Goal: Task Accomplishment & Management: Manage account settings

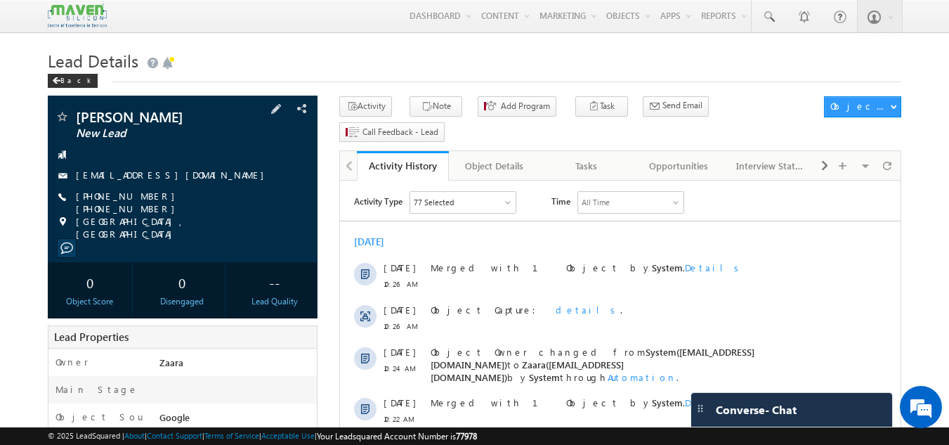
click at [171, 173] on link "pavankumarkola03@gmail.com" at bounding box center [173, 175] width 195 height 12
click at [592, 157] on div "Tasks" at bounding box center [586, 165] width 68 height 17
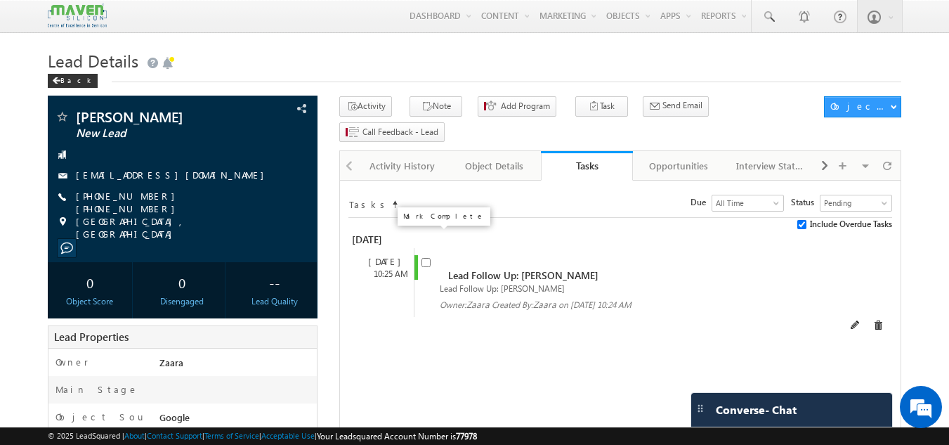
click at [429, 258] on input "checkbox" at bounding box center [426, 262] width 9 height 9
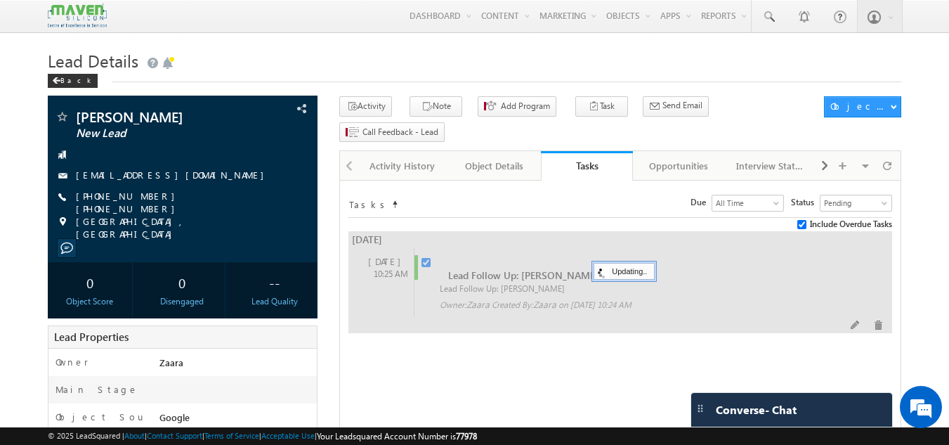
checkbox input "false"
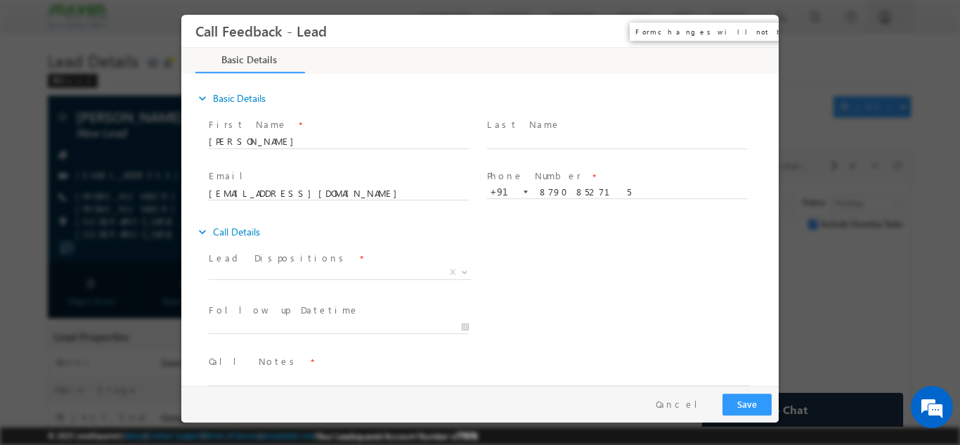
click at [754, 31] on button "×" at bounding box center [757, 31] width 24 height 26
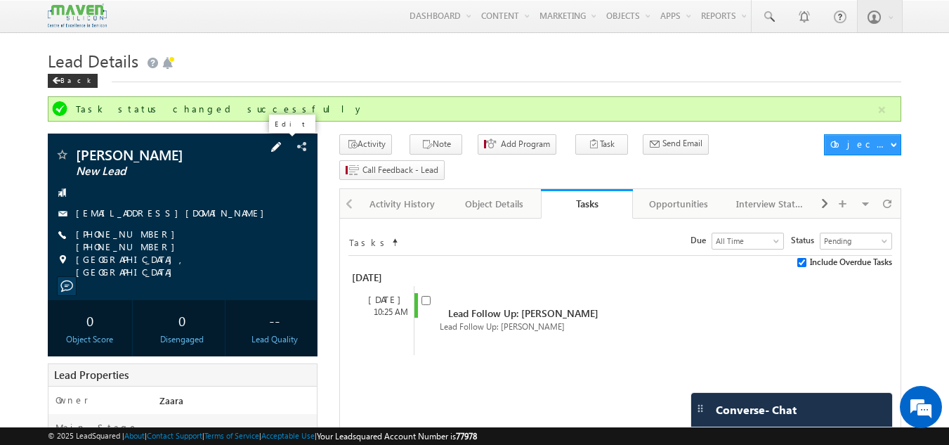
click at [283, 142] on span at bounding box center [275, 146] width 15 height 15
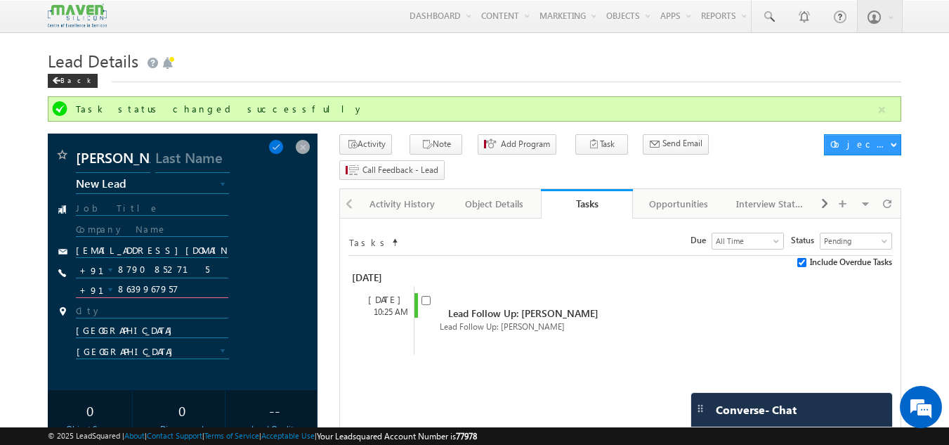
click at [149, 295] on input "8639967957" at bounding box center [152, 289] width 153 height 17
click at [152, 311] on input "City" at bounding box center [152, 311] width 153 height 13
paste input "8639967957"
type input "8639967957"
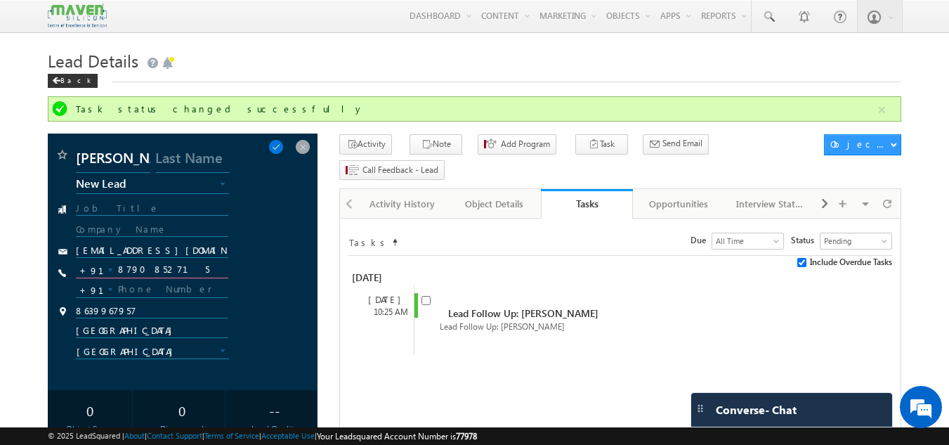
click at [150, 270] on input "8790852715" at bounding box center [152, 269] width 153 height 17
click at [141, 291] on input "text" at bounding box center [152, 289] width 153 height 17
paste input "8790852715"
type input "8790852715"
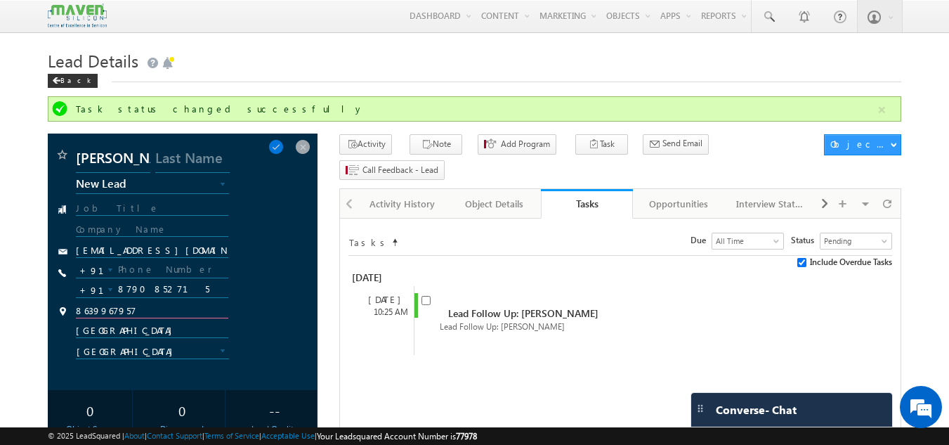
click at [105, 313] on input "8639967957" at bounding box center [152, 311] width 153 height 13
click at [124, 272] on input "text" at bounding box center [152, 269] width 153 height 17
paste input "8639967957"
type input "8639967957"
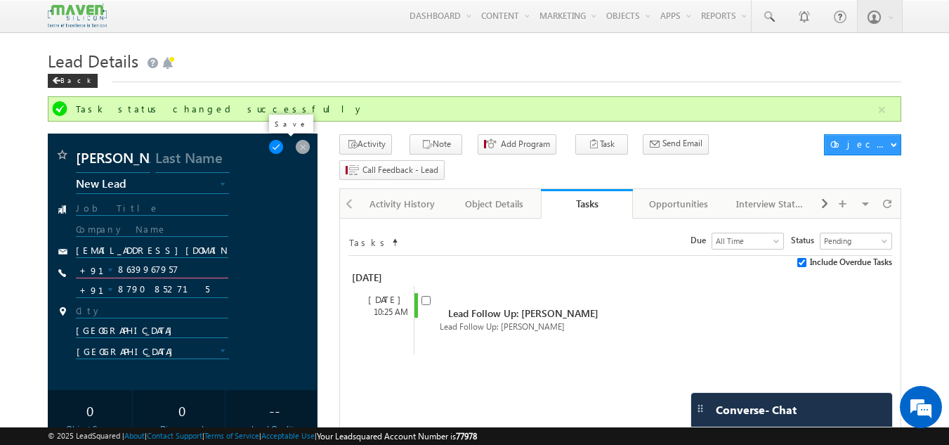
click at [284, 148] on span at bounding box center [275, 146] width 15 height 15
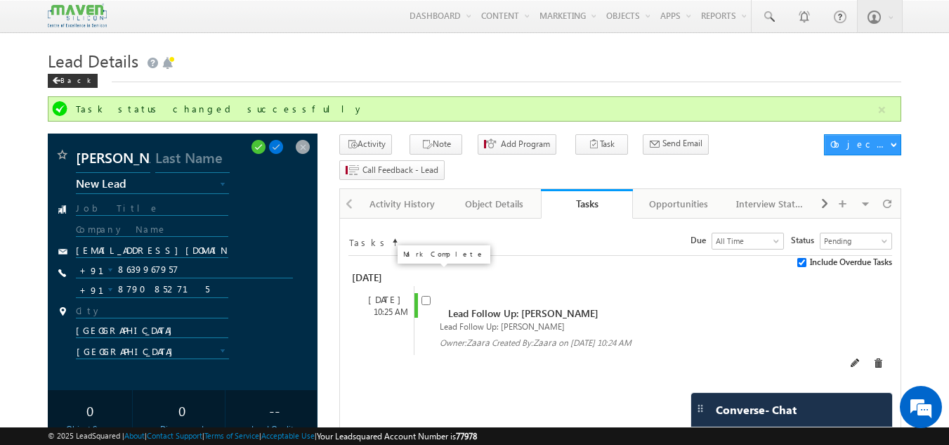
click at [422, 296] on input "checkbox" at bounding box center [426, 300] width 9 height 9
checkbox input "false"
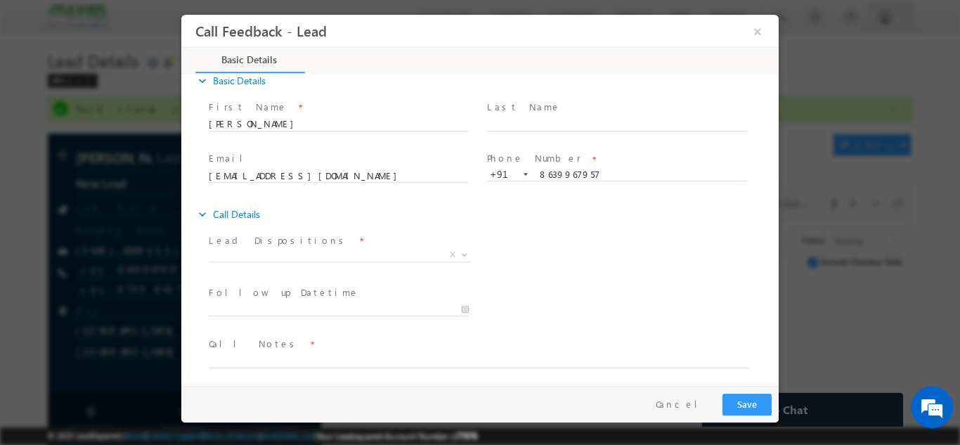
scroll to position [22, 0]
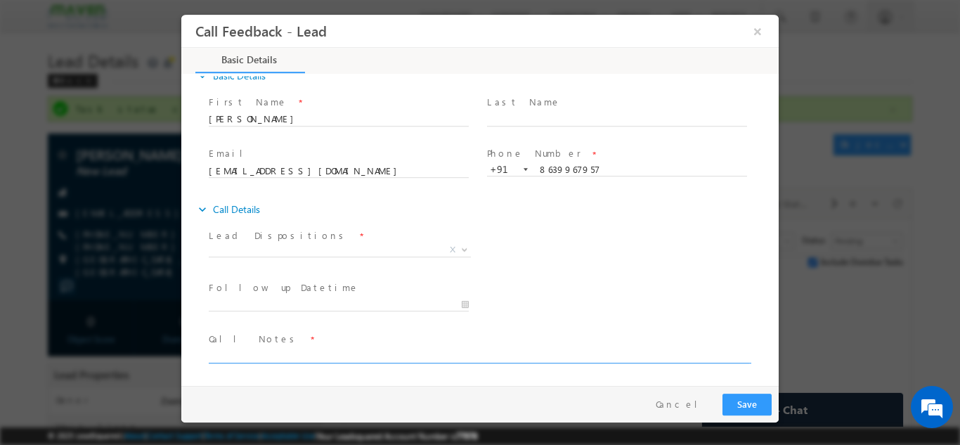
click at [301, 354] on textarea at bounding box center [479, 354] width 540 height 16
paste textarea "Bharat Electronics"
type textarea "Btech 2022 / Over all 3 years / Working in Bharat Electronics"
click at [386, 344] on span "Call Notes *" at bounding box center [471, 338] width 525 height 15
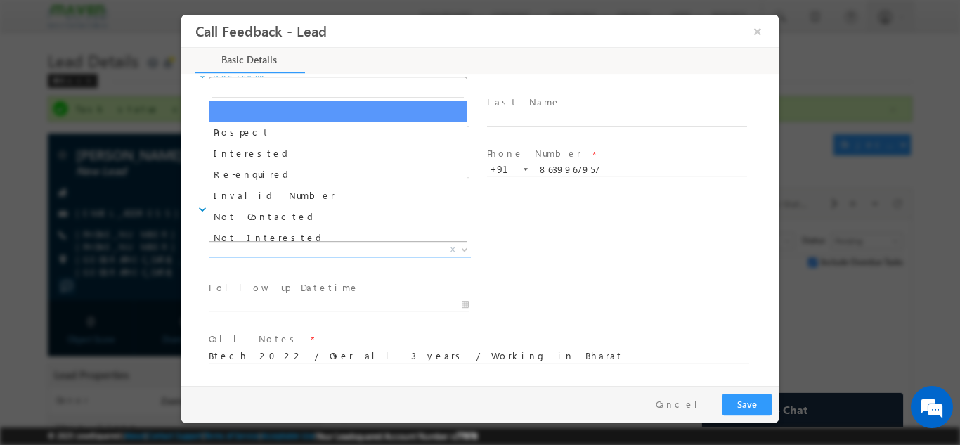
click at [301, 249] on span "X" at bounding box center [340, 249] width 262 height 14
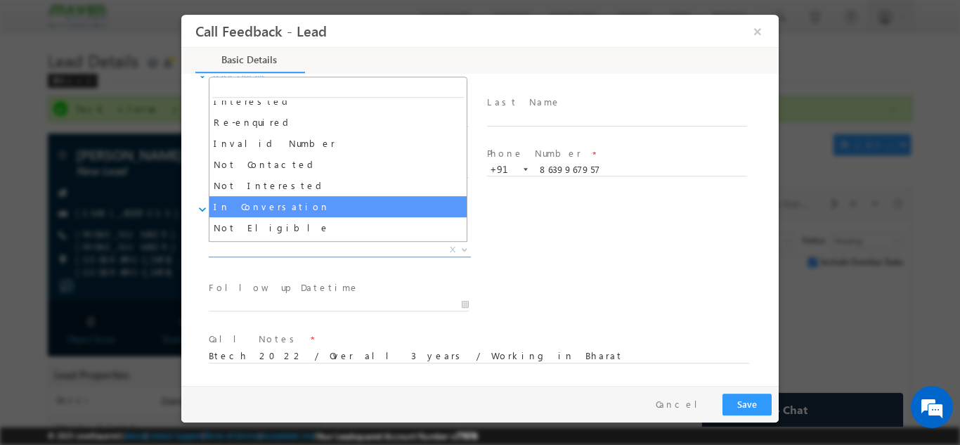
scroll to position [53, 0]
select select "In Conversation"
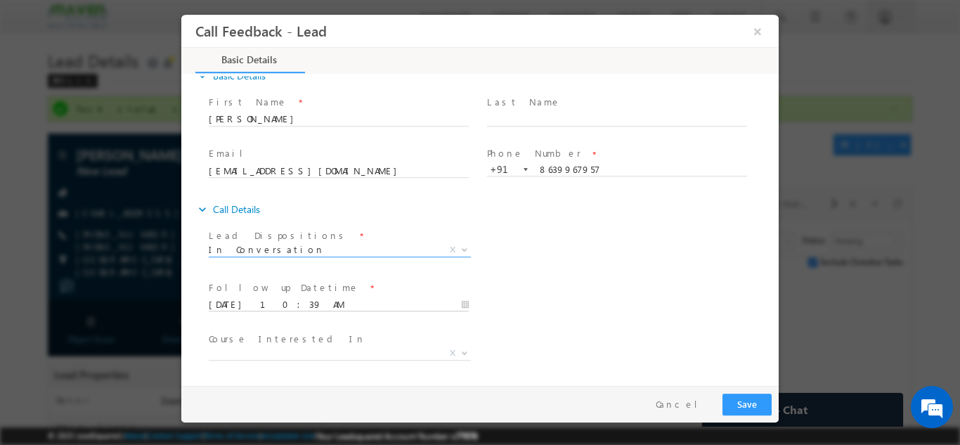
click at [256, 301] on input "14/10/2025 10:39 AM" at bounding box center [339, 304] width 260 height 14
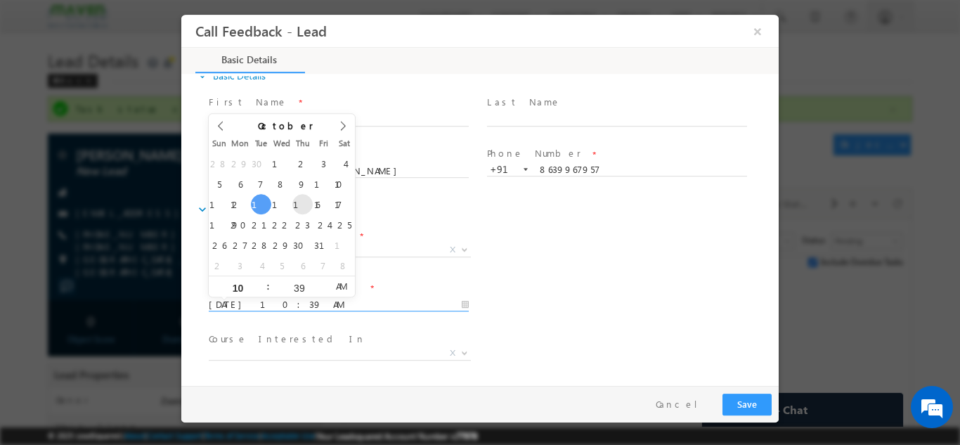
type input "16/10/2025 10:39 AM"
click at [537, 256] on div "Lead Dispositions * Prospect Interested Re-enquired Invalid Number Not Contacte…" at bounding box center [492, 251] width 573 height 52
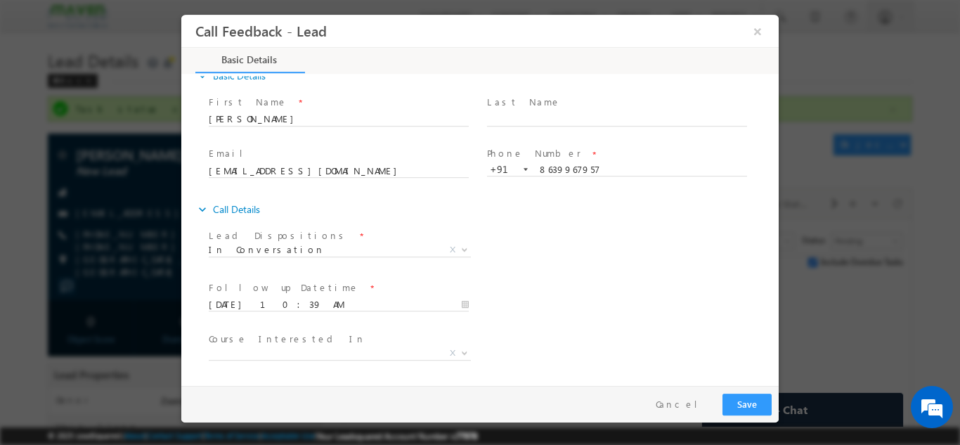
scroll to position [74, 0]
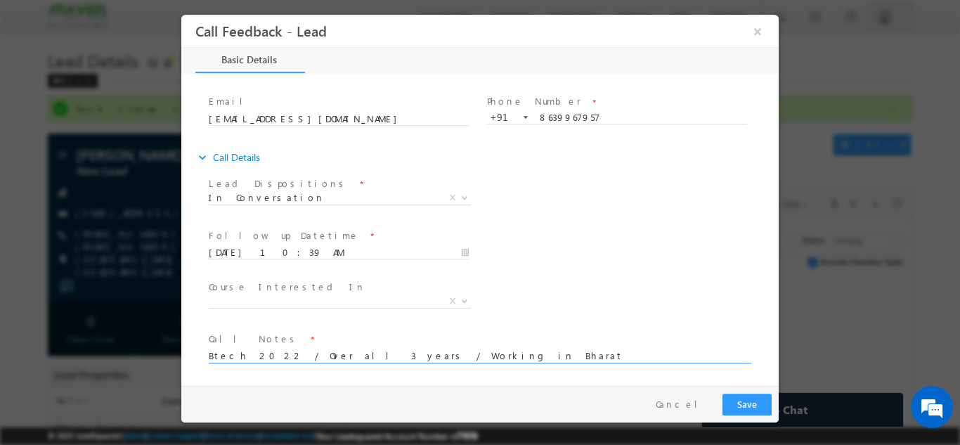
click at [523, 348] on textarea "Btech 2022 / Over all 3 years / Working in Bharat Electronics" at bounding box center [479, 354] width 540 height 16
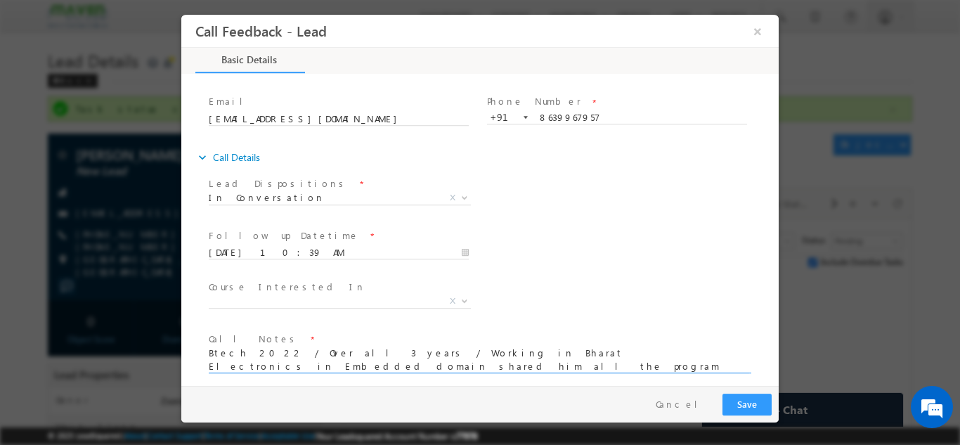
type textarea "Btech 2022 / Over all 3 years / Working in Bharat Electronics in Embedded domai…"
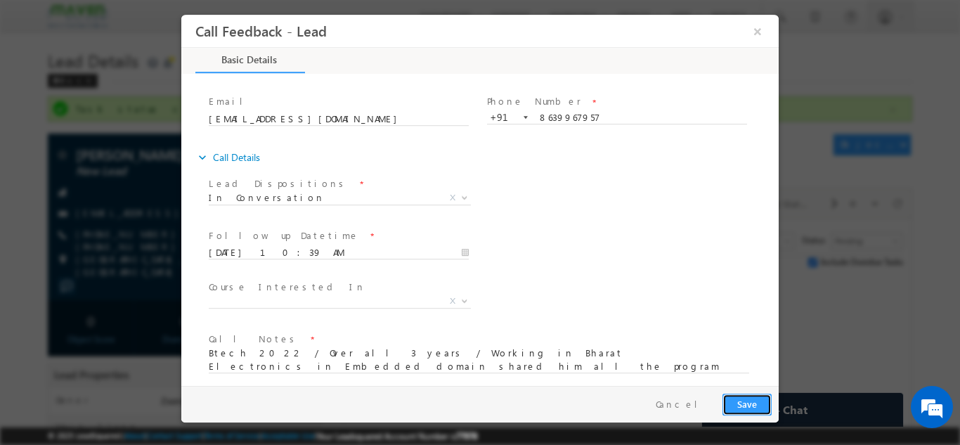
click at [747, 401] on button "Save" at bounding box center [746, 404] width 49 height 22
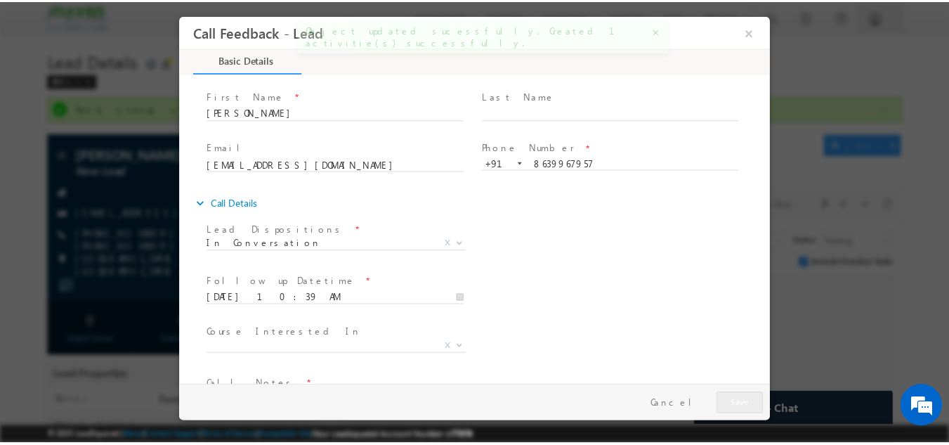
scroll to position [4, 0]
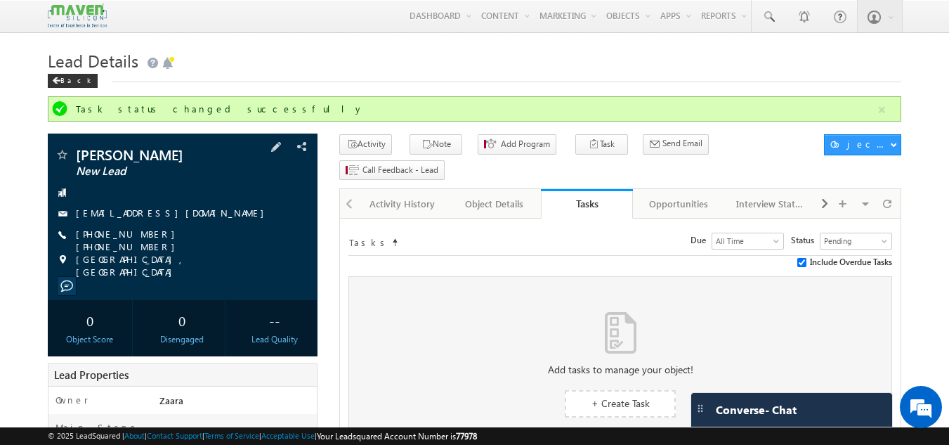
drag, startPoint x: 93, startPoint y: 235, endPoint x: 123, endPoint y: 237, distance: 29.6
click at [123, 237] on span "+91-8639967957 +91-8790852715" at bounding box center [185, 240] width 218 height 25
click at [158, 259] on div "[GEOGRAPHIC_DATA], [GEOGRAPHIC_DATA]" at bounding box center [183, 260] width 256 height 14
drag, startPoint x: 145, startPoint y: 233, endPoint x: 95, endPoint y: 237, distance: 50.1
click at [95, 237] on span "+91-8639967957 +91-8790852715" at bounding box center [185, 240] width 218 height 25
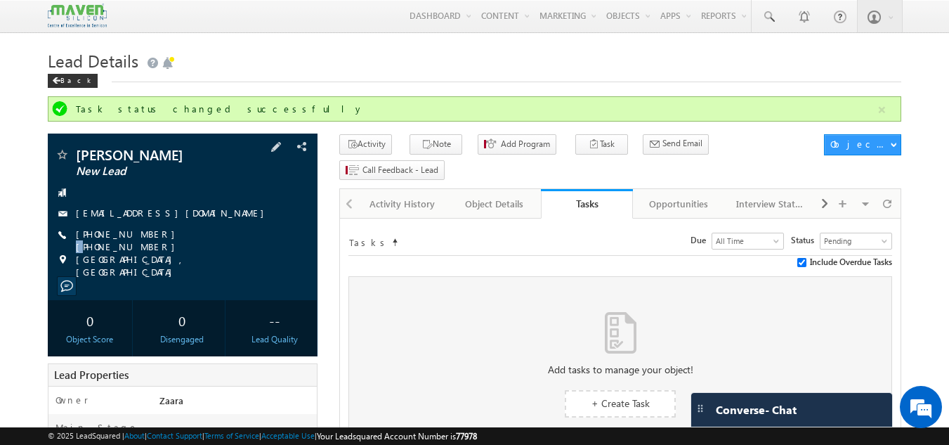
copy span "8639967957"
click at [144, 213] on link "pavankumarkola03@gmail.com" at bounding box center [173, 213] width 195 height 12
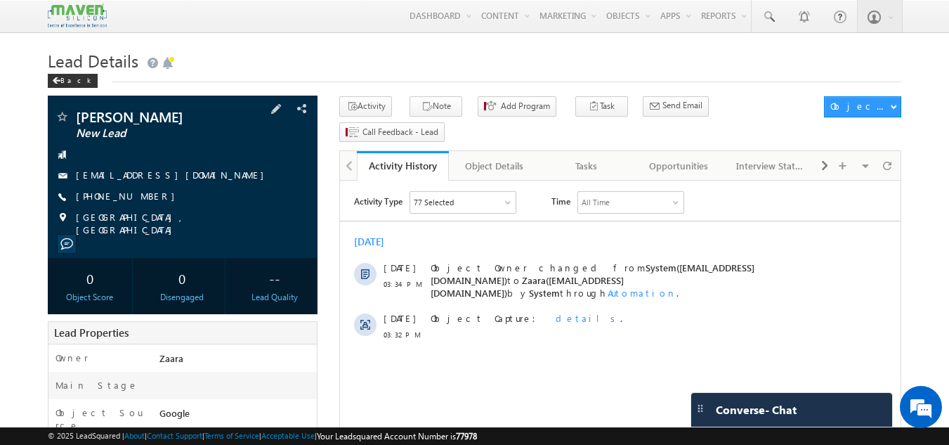
click at [126, 176] on link "[EMAIL_ADDRESS][DOMAIN_NAME]" at bounding box center [173, 175] width 195 height 12
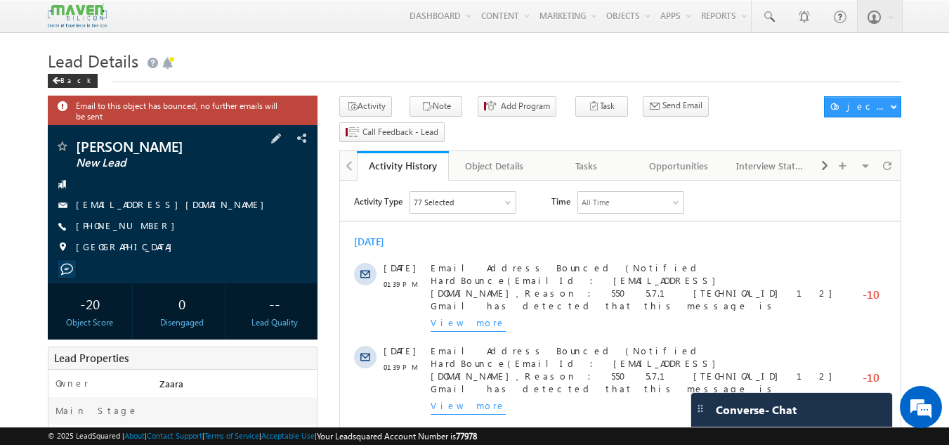
drag, startPoint x: 152, startPoint y: 228, endPoint x: 143, endPoint y: 229, distance: 9.2
click at [143, 229] on div "+91-9880592159" at bounding box center [183, 226] width 256 height 14
copy div "+91-9880592159"
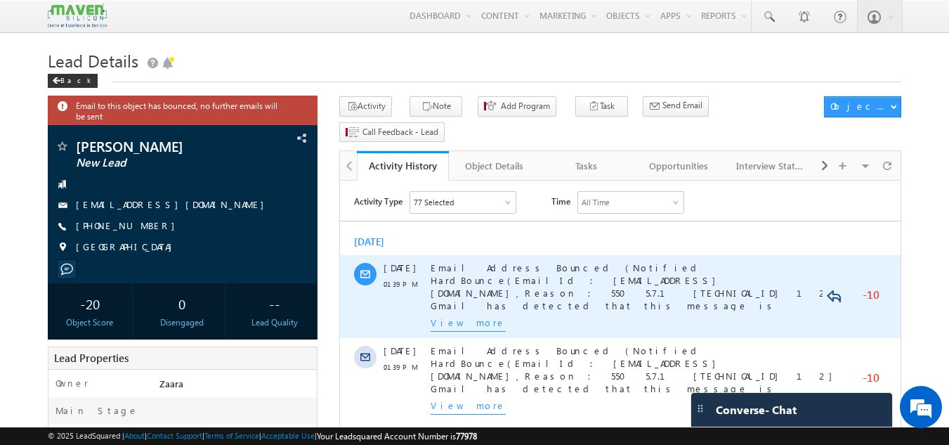
click at [573, 256] on div "Email Address Bounced (Notified HardBounce(EmailId : lokeshn2k@gmail.com,Reason…" at bounding box center [636, 296] width 410 height 83
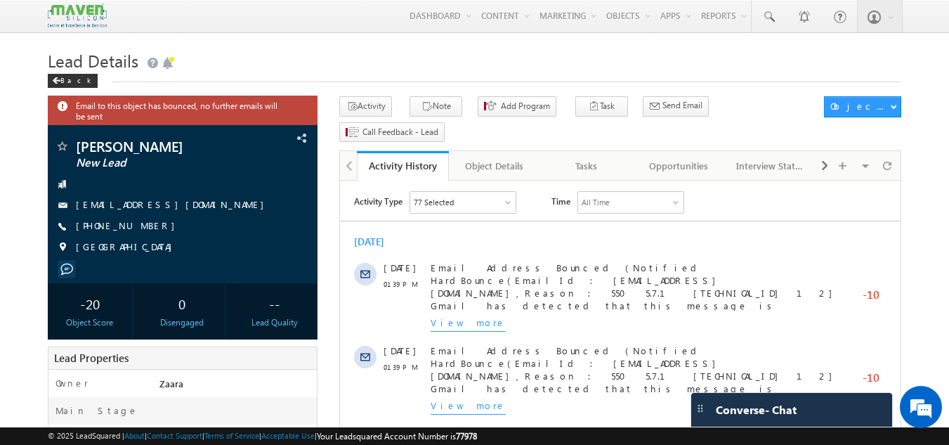
click at [143, 226] on div "+91-9880592159" at bounding box center [183, 226] width 256 height 14
copy div "+91-9880592159"
click at [575, 157] on div "Tasks" at bounding box center [586, 165] width 68 height 17
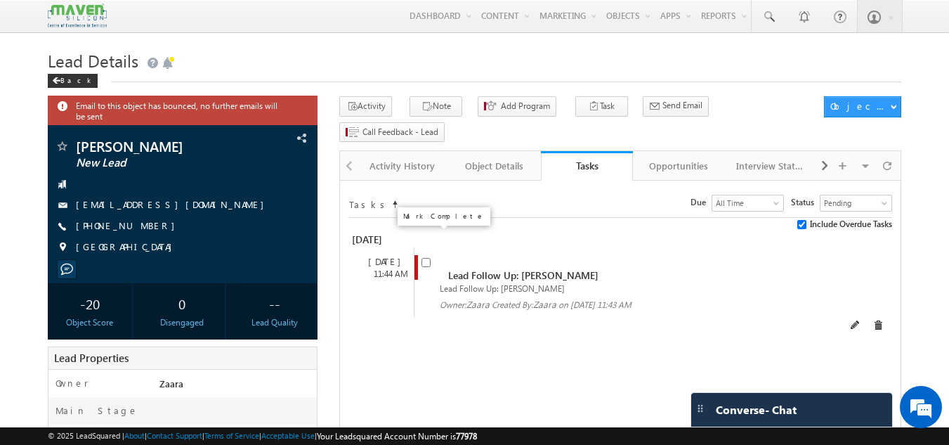
click at [429, 258] on input "checkbox" at bounding box center [426, 262] width 9 height 9
checkbox input "false"
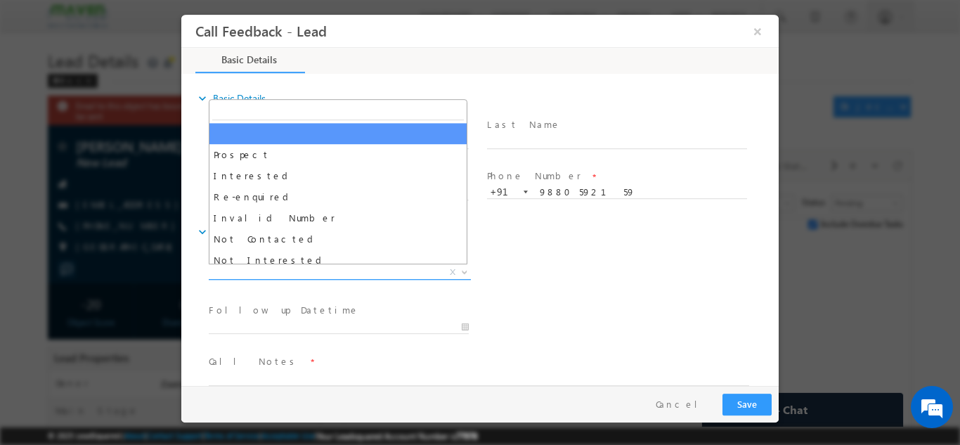
click at [292, 274] on span "X" at bounding box center [340, 272] width 262 height 14
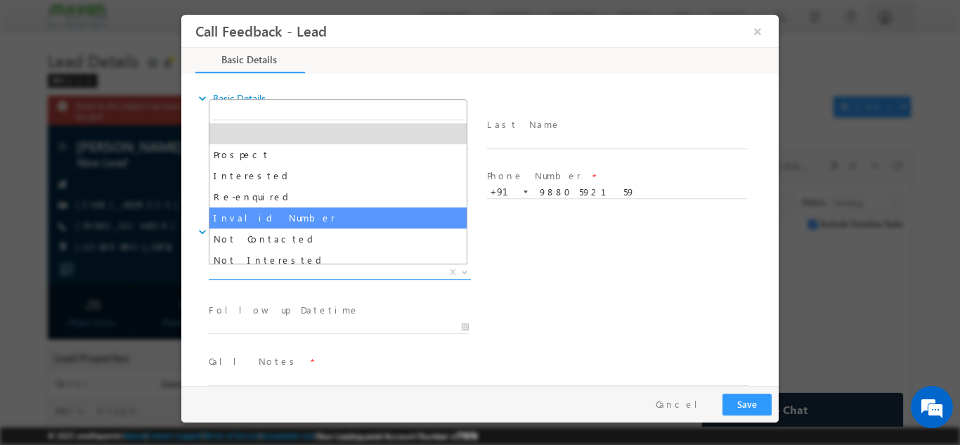
scroll to position [70, 0]
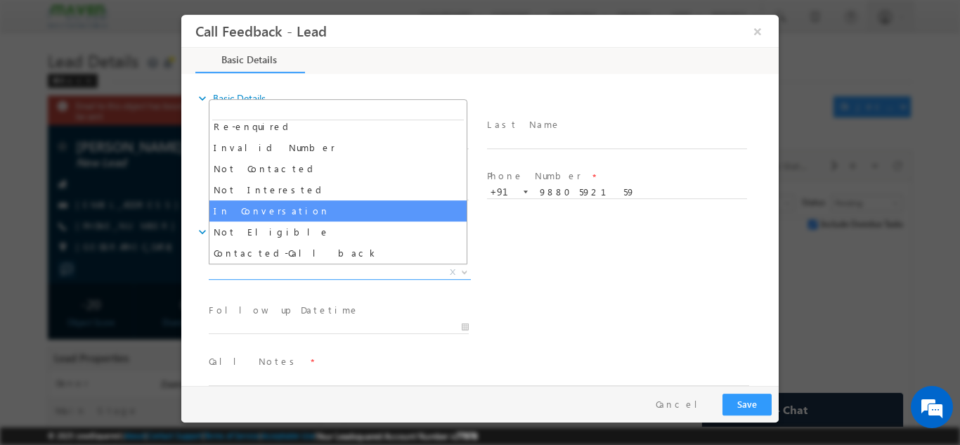
select select "In Conversation"
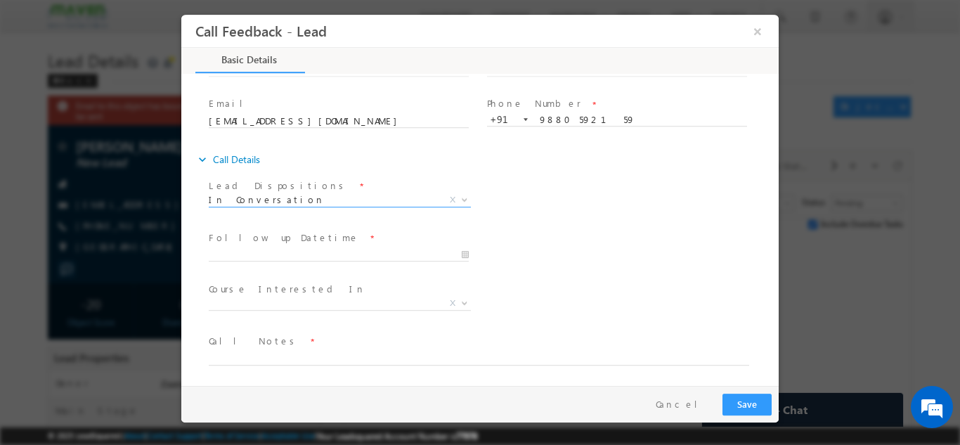
scroll to position [74, 0]
click at [293, 257] on input "14/10/2025 10:57 AM" at bounding box center [339, 252] width 260 height 14
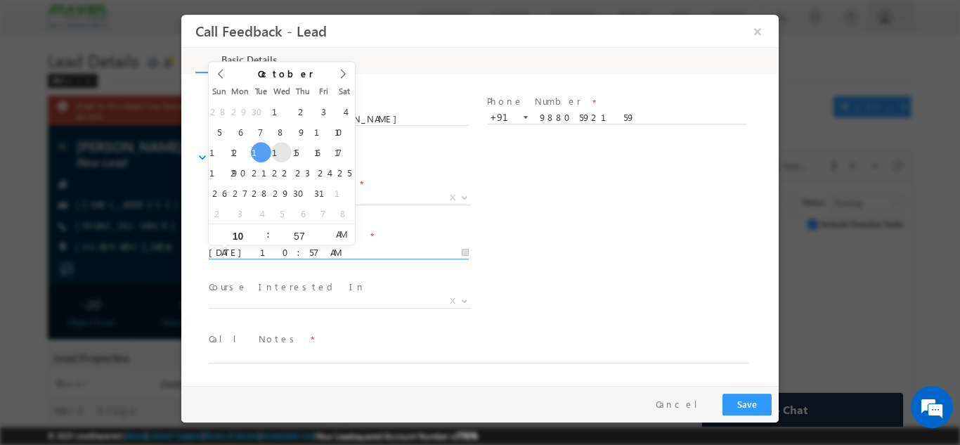
type input "15/10/2025 10:57 AM"
click at [528, 230] on div "Follow up Datetime * 15/10/2025 10:57 AM Program Type * Long Term Short Term X" at bounding box center [492, 251] width 573 height 52
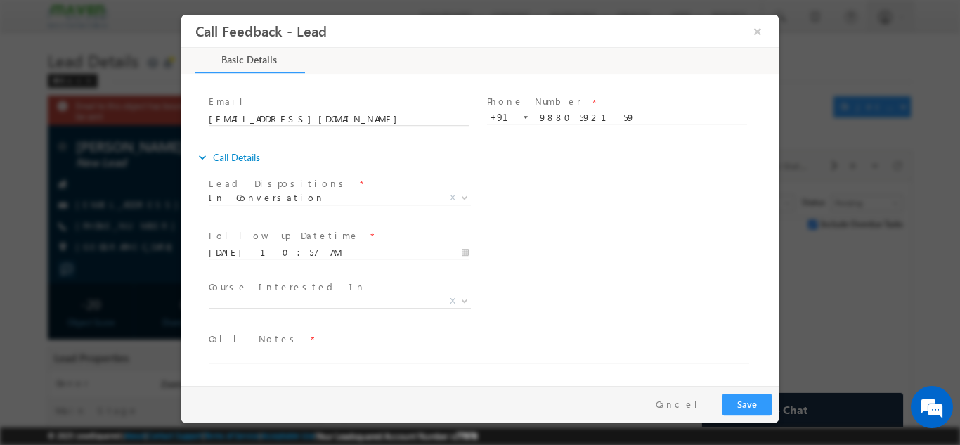
click at [310, 344] on span "Call Notes *" at bounding box center [471, 338] width 525 height 15
click at [308, 351] on textarea at bounding box center [479, 354] width 540 height 16
type textarea "She is not hat sure given him all the program derails and he will get back us a…"
click at [741, 405] on button "Save" at bounding box center [746, 404] width 49 height 22
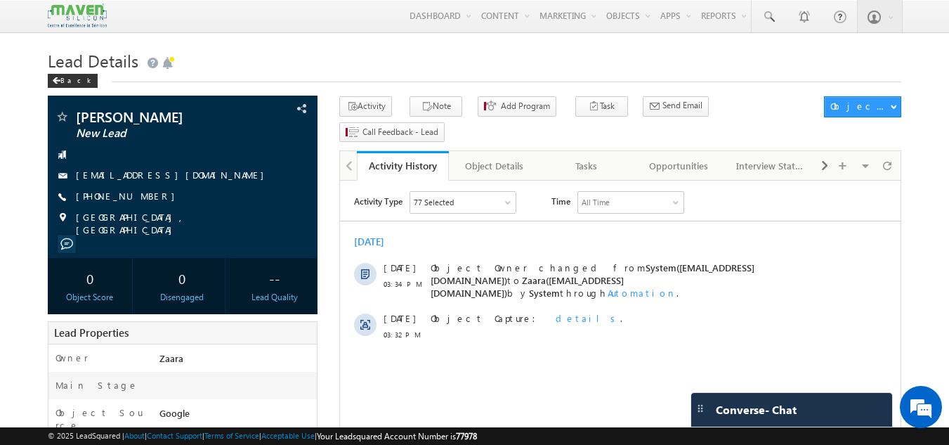
click at [672, 280] on div "Object Owner changed from System([EMAIL_ADDRESS][DOMAIN_NAME]) to Zaara([EMAIL_…" at bounding box center [636, 280] width 410 height 38
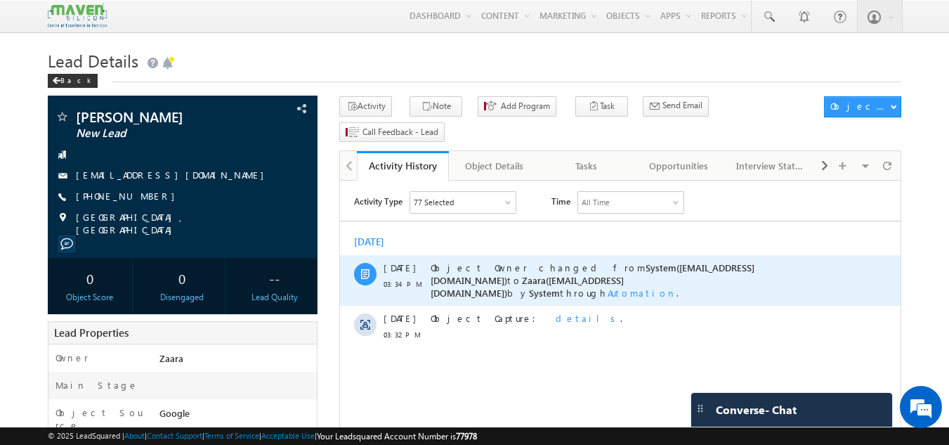
click at [703, 282] on div "Object Owner changed from System([EMAIL_ADDRESS][DOMAIN_NAME]) to Zaara([EMAIL_…" at bounding box center [636, 280] width 410 height 38
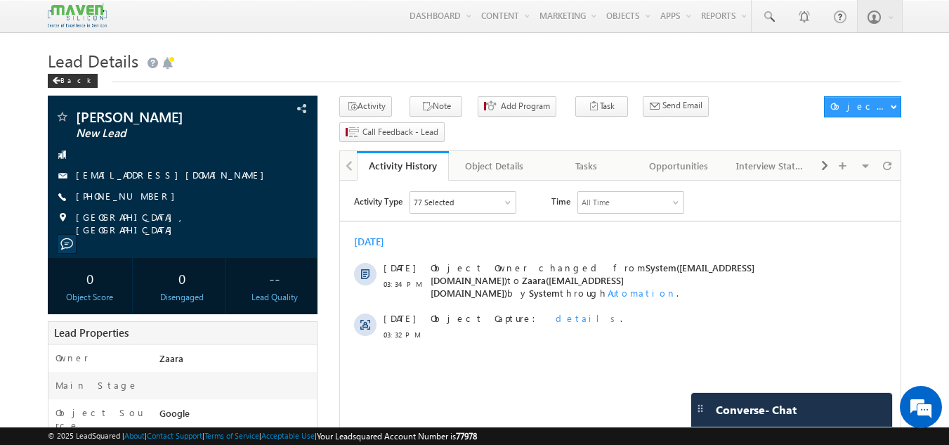
drag, startPoint x: 703, startPoint y: 282, endPoint x: 599, endPoint y: 241, distance: 111.3
click at [599, 241] on div "[DATE]" at bounding box center [620, 241] width 561 height 13
click at [599, 157] on div "Tasks" at bounding box center [586, 165] width 68 height 17
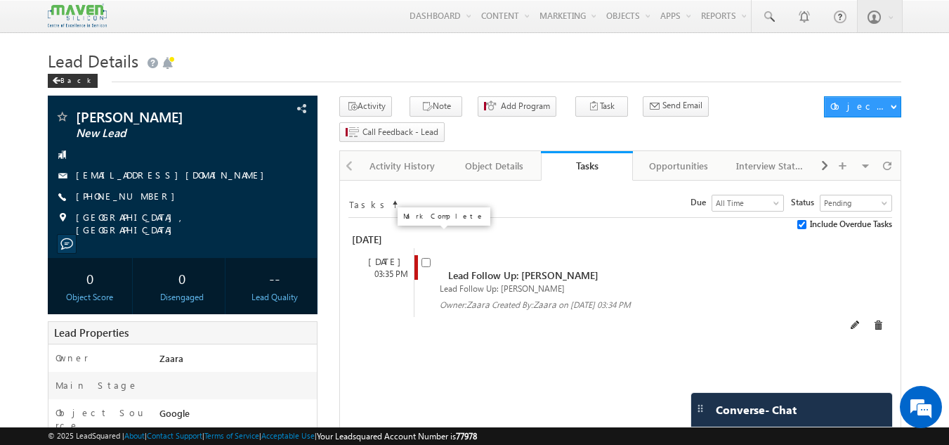
click at [426, 258] on input "checkbox" at bounding box center [426, 262] width 9 height 9
checkbox input "false"
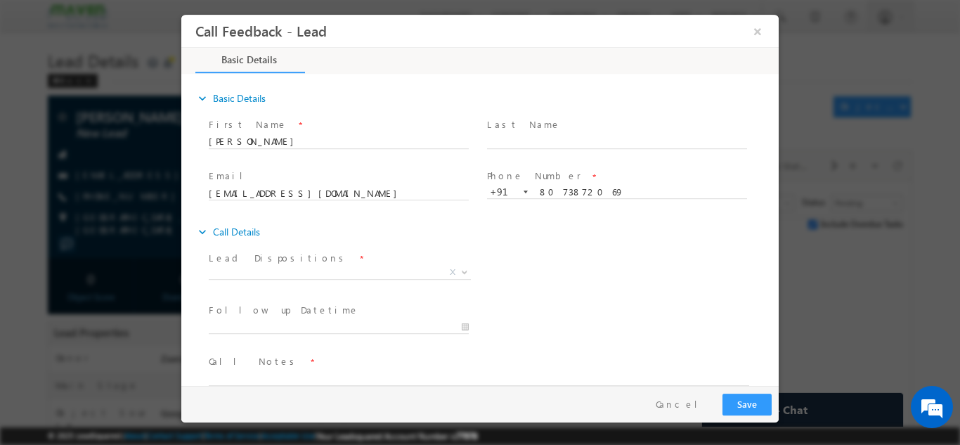
scroll to position [22, 0]
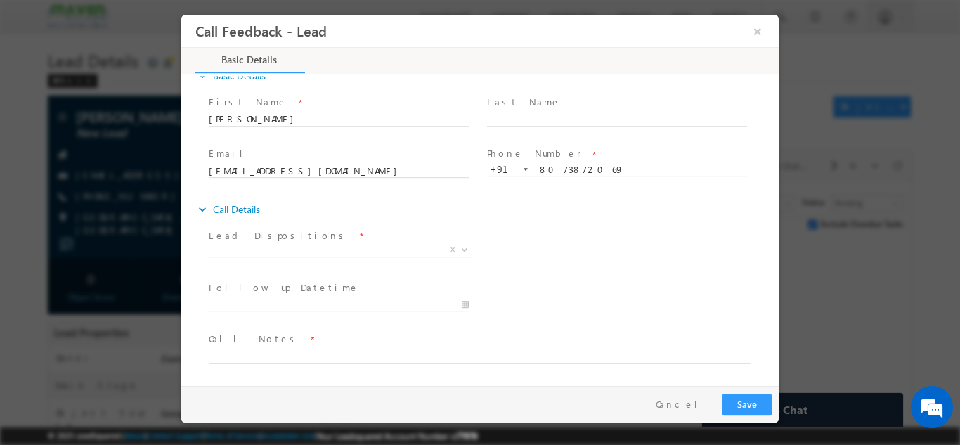
click at [304, 358] on textarea at bounding box center [479, 354] width 540 height 16
type textarea "Btech 2016 / Over all 9 years / Working in"
click at [574, 168] on input "8073872069" at bounding box center [617, 169] width 260 height 14
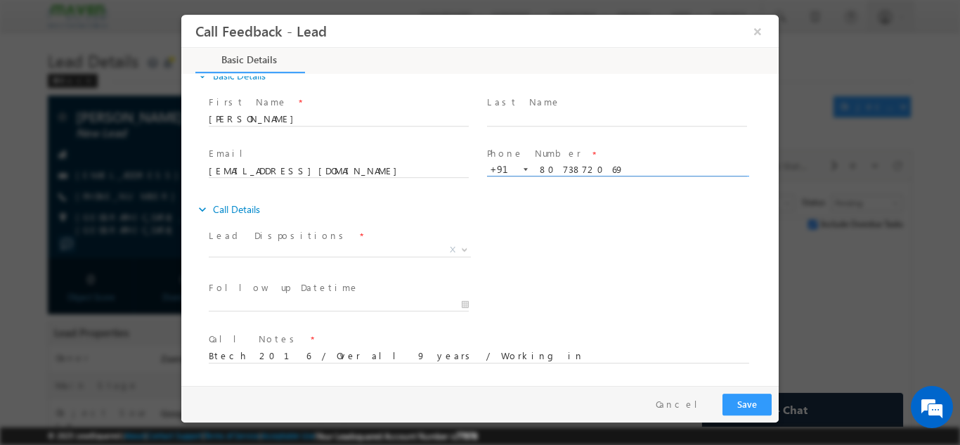
click at [574, 168] on input "8073872069" at bounding box center [617, 169] width 260 height 14
click at [230, 117] on input "[PERSON_NAME]" at bounding box center [339, 119] width 260 height 14
